Goal: Information Seeking & Learning: Learn about a topic

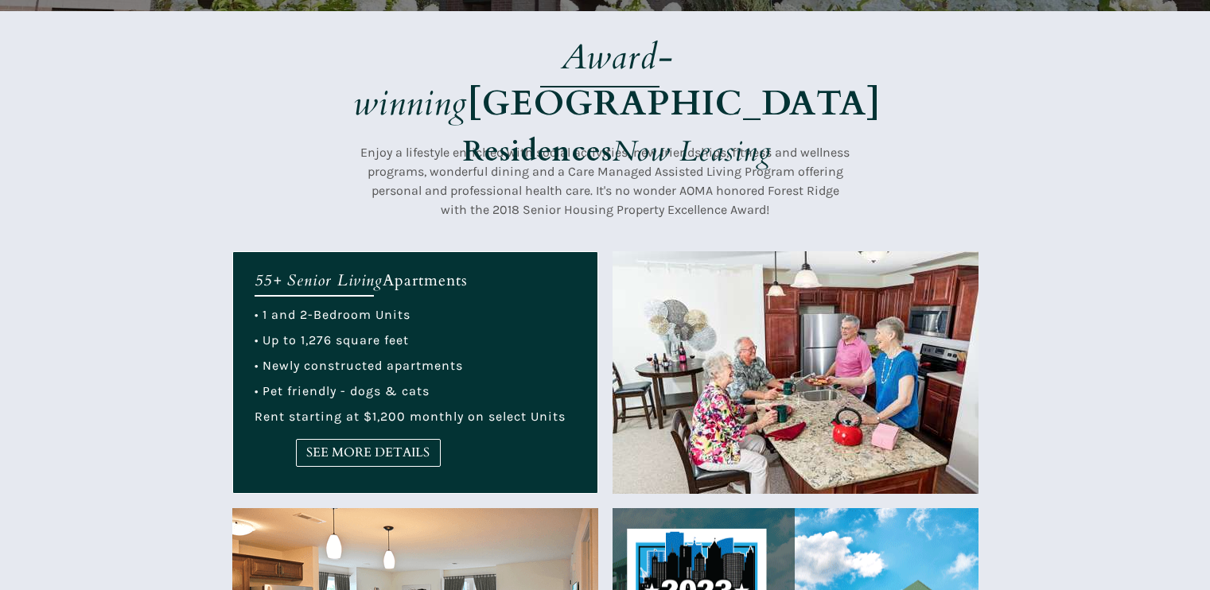
scroll to position [477, 0]
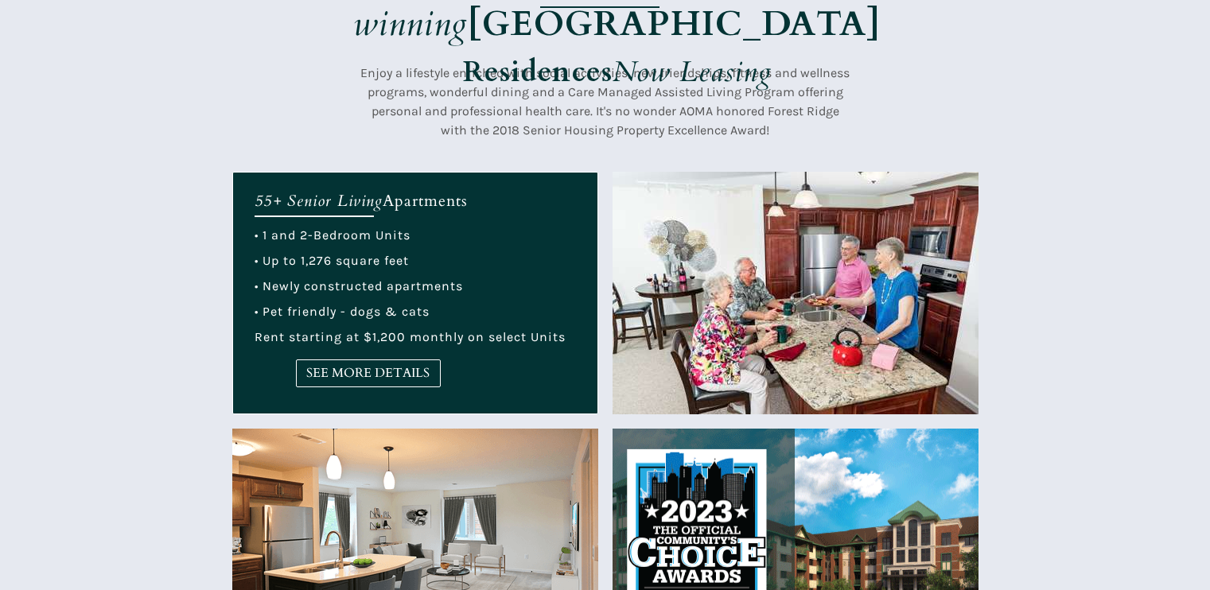
click at [334, 252] on div "• 1 and 2-Bedroom Units • Up to 1,276 square feet • Newly constructed apartment…" at bounding box center [415, 286] width 321 height 115
click at [970, 302] on img at bounding box center [796, 293] width 366 height 243
click at [309, 384] on link "SEE MORE DETAILS" at bounding box center [368, 374] width 145 height 28
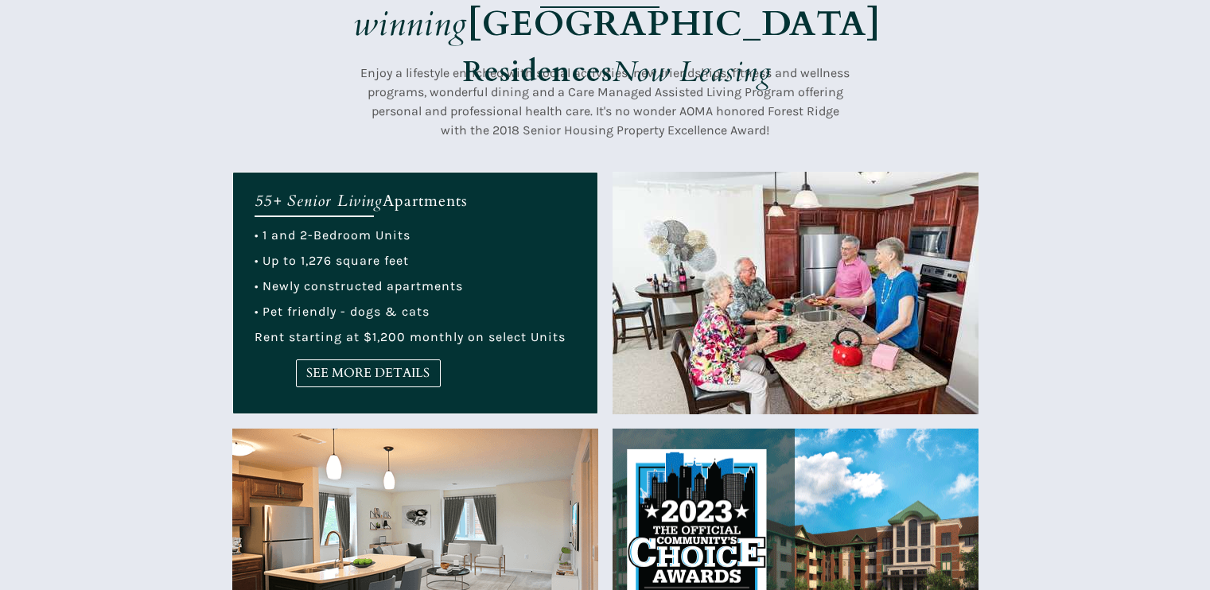
click at [13, 136] on div at bounding box center [605, 52] width 1210 height 240
click at [384, 386] on link "SEE MORE DETAILS" at bounding box center [368, 374] width 145 height 28
